Goal: Navigation & Orientation: Understand site structure

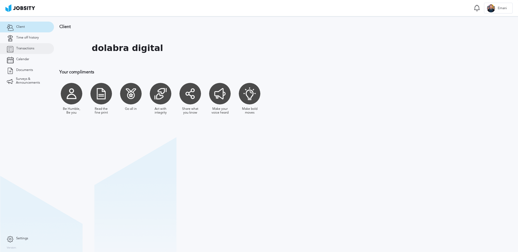
click at [41, 50] on link "Transactions" at bounding box center [27, 48] width 54 height 11
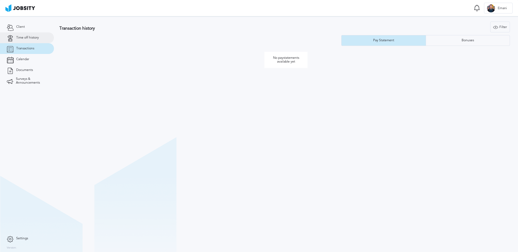
click at [36, 42] on link "Time off history" at bounding box center [27, 37] width 54 height 11
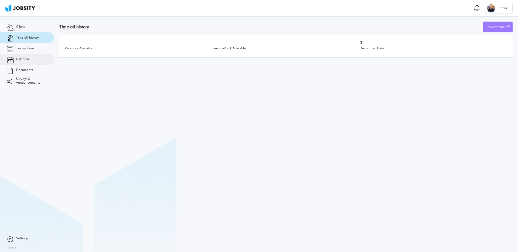
click at [36, 57] on link "Calendar" at bounding box center [27, 59] width 54 height 11
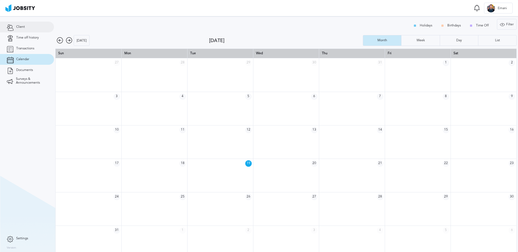
click at [29, 29] on link "Client" at bounding box center [27, 27] width 54 height 11
